Goal: Transaction & Acquisition: Subscribe to service/newsletter

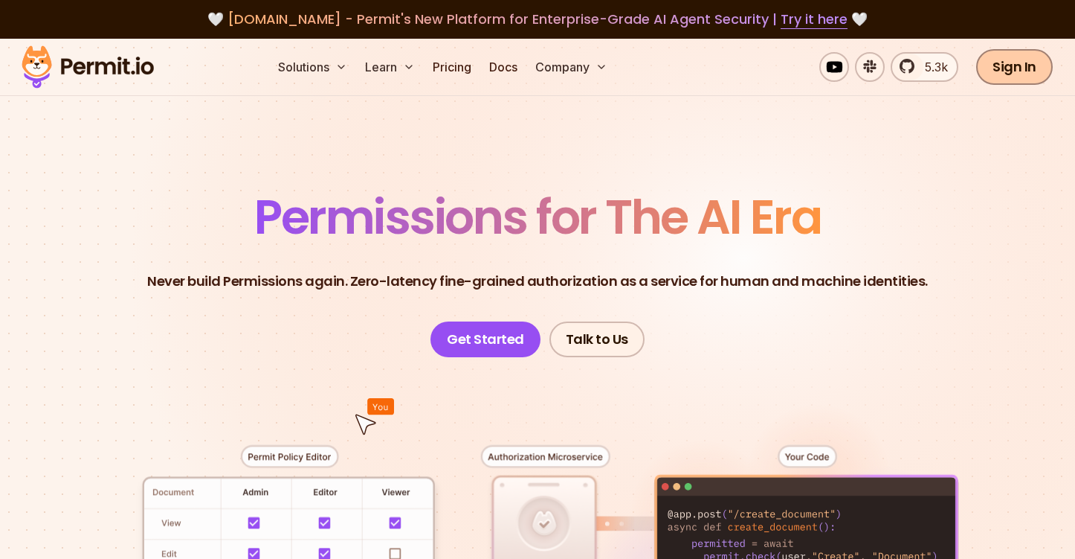
click at [1017, 68] on link "Sign In" at bounding box center [1015, 67] width 77 height 36
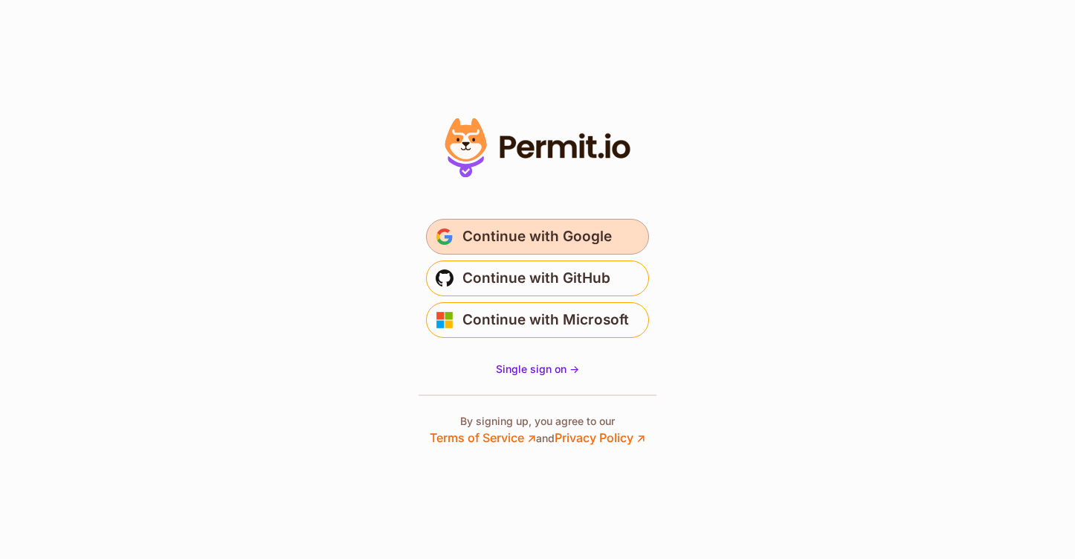
click at [573, 232] on span "Continue with Google" at bounding box center [537, 237] width 149 height 24
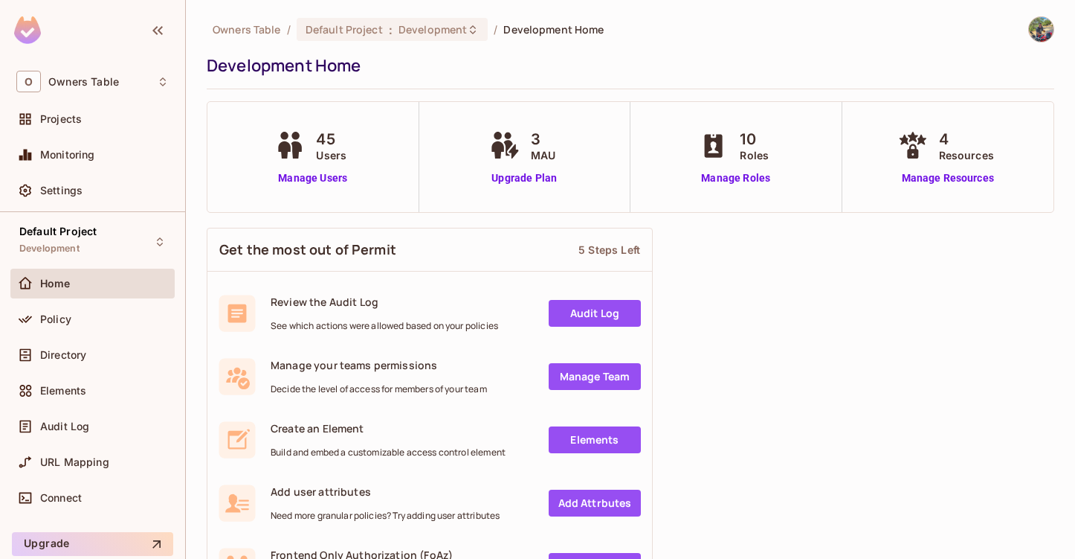
click at [1043, 29] on img at bounding box center [1041, 29] width 25 height 25
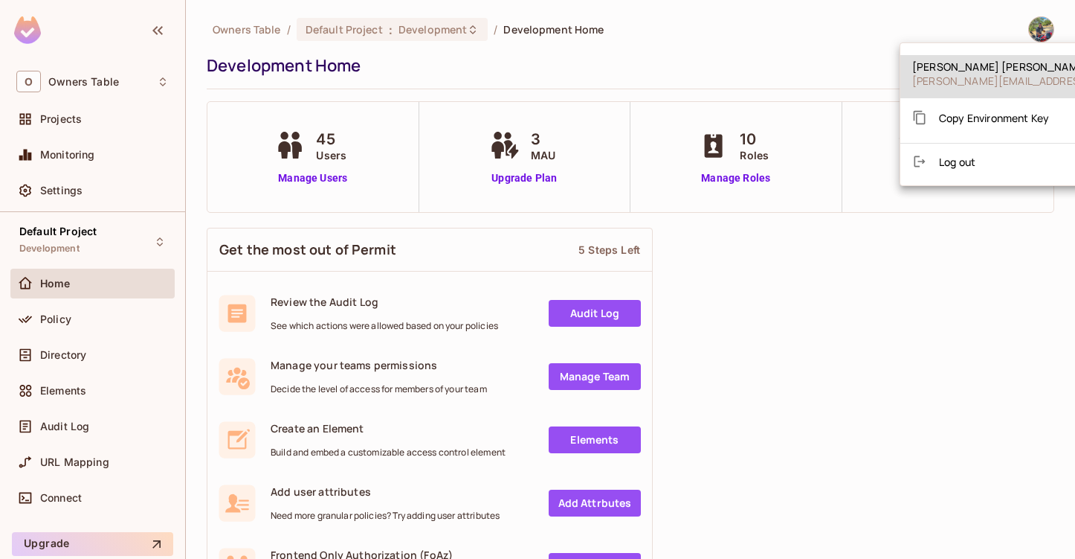
click at [817, 55] on div at bounding box center [537, 279] width 1075 height 559
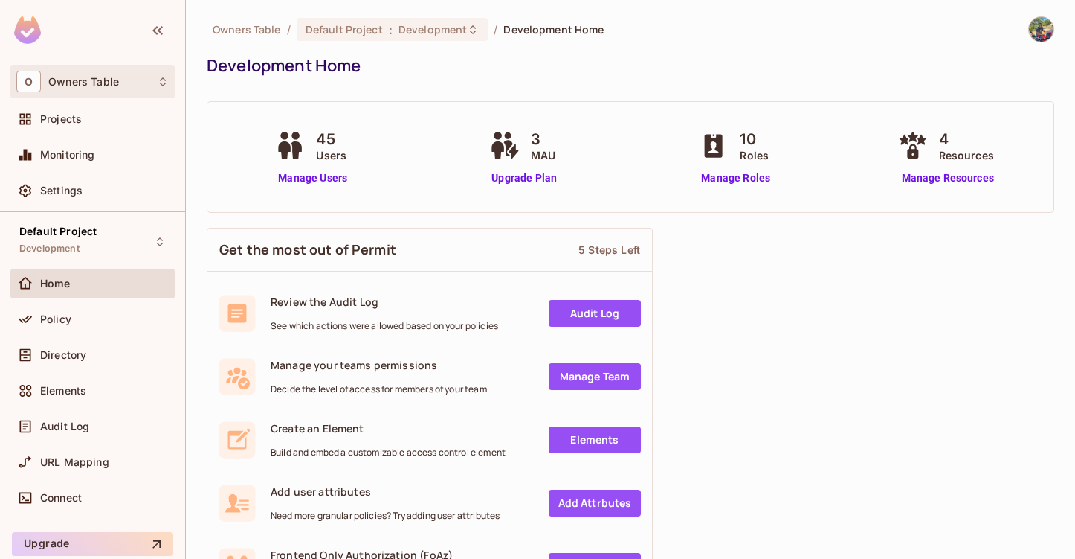
click at [164, 88] on div "O Owners Table" at bounding box center [92, 82] width 152 height 22
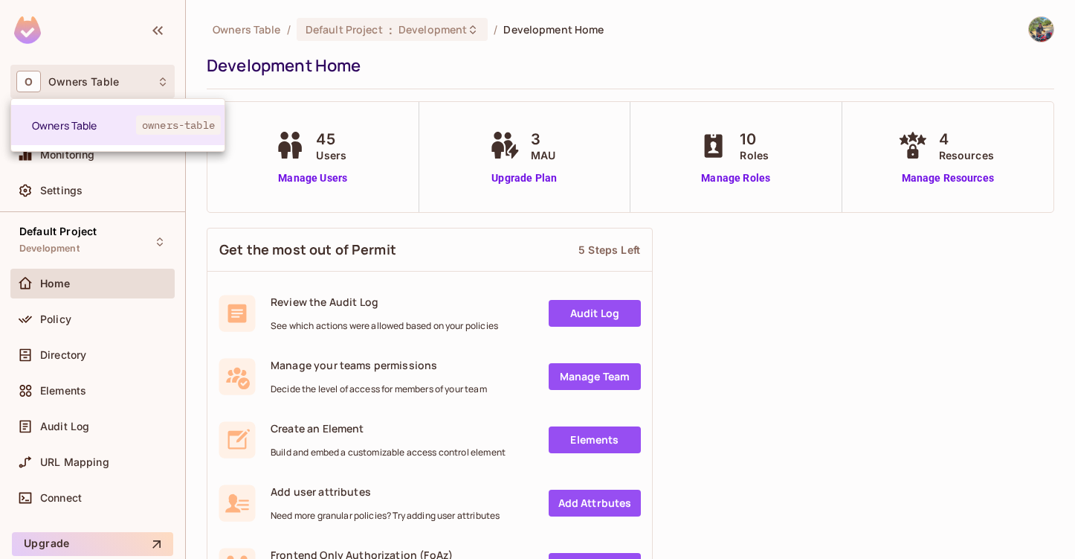
click at [648, 60] on div at bounding box center [537, 279] width 1075 height 559
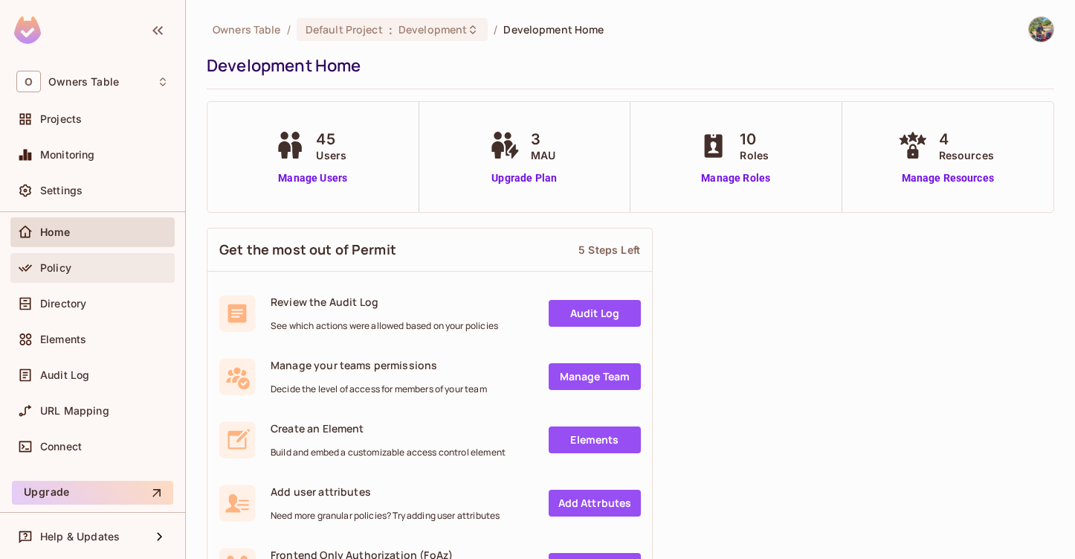
scroll to position [52, 0]
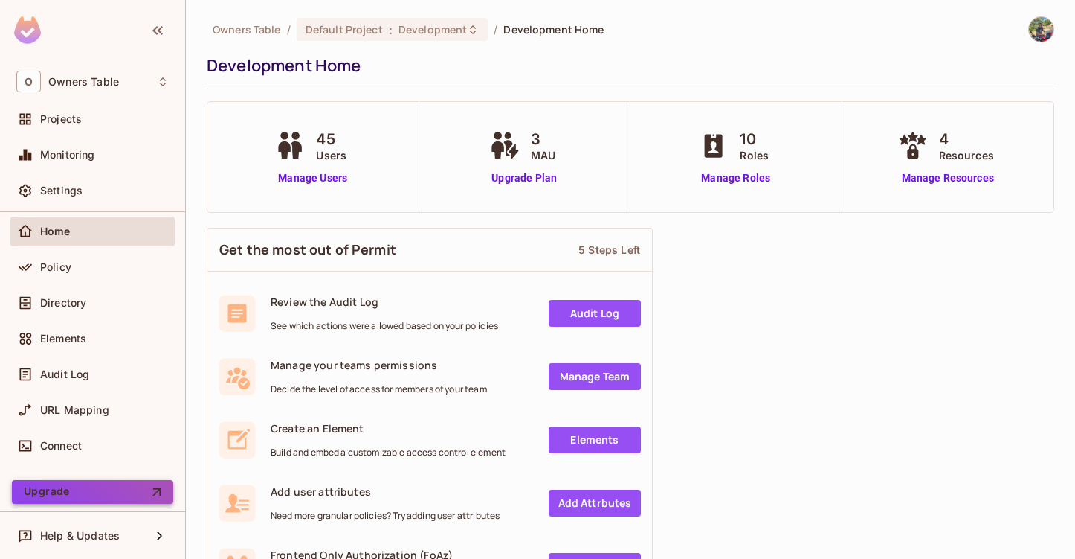
click at [46, 492] on button "Upgrade" at bounding box center [92, 492] width 161 height 24
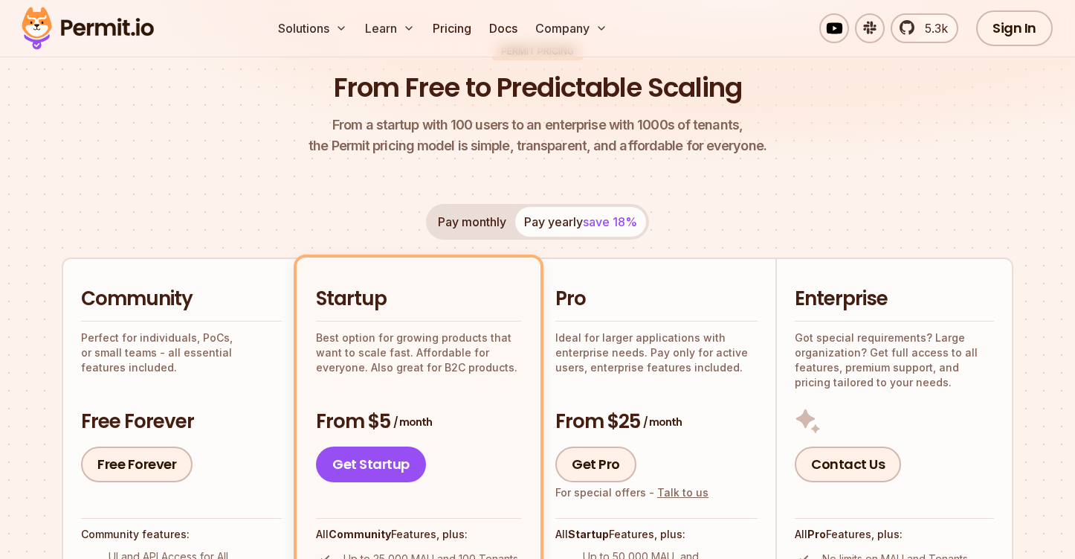
scroll to position [138, 0]
